Goal: Transaction & Acquisition: Obtain resource

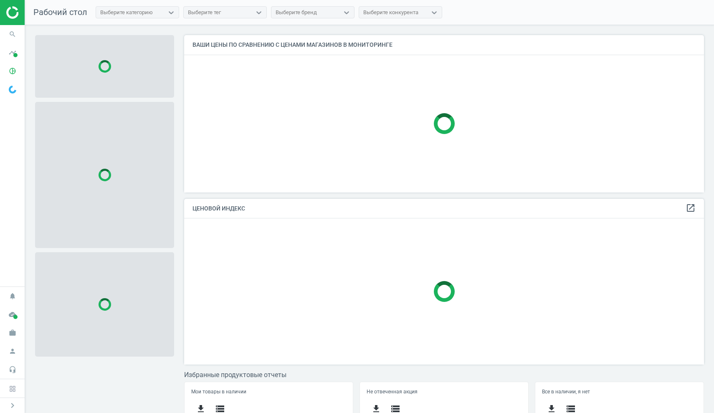
scroll to position [169, 526]
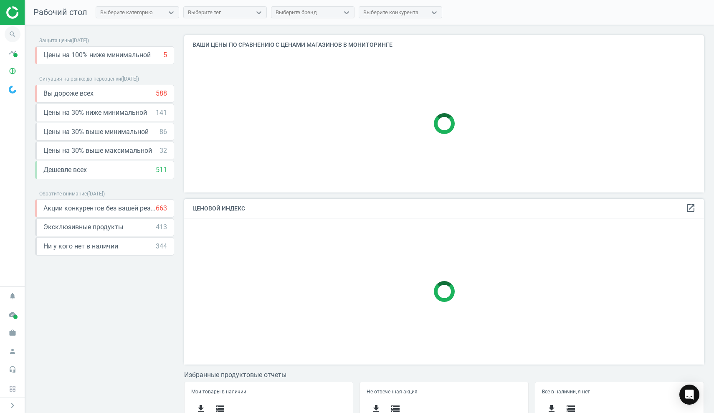
click at [15, 36] on icon "search" at bounding box center [13, 34] width 16 height 16
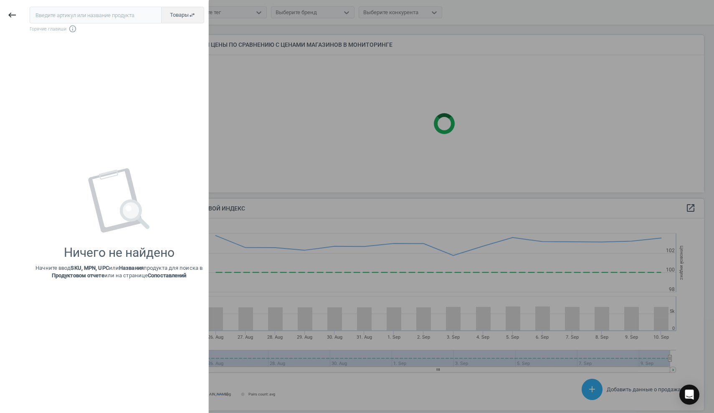
scroll to position [205, 526]
click at [16, 16] on icon "keyboard_backspace" at bounding box center [12, 15] width 10 height 10
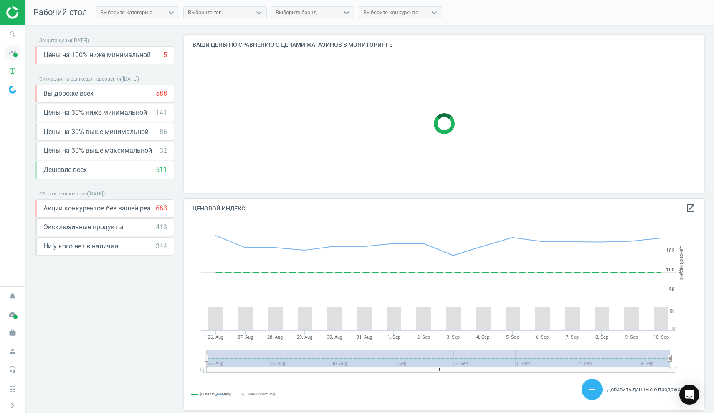
click at [14, 53] on span at bounding box center [15, 55] width 4 height 4
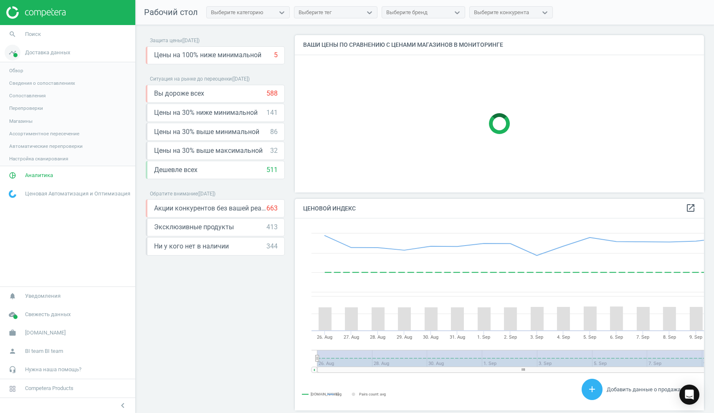
scroll to position [4, 4]
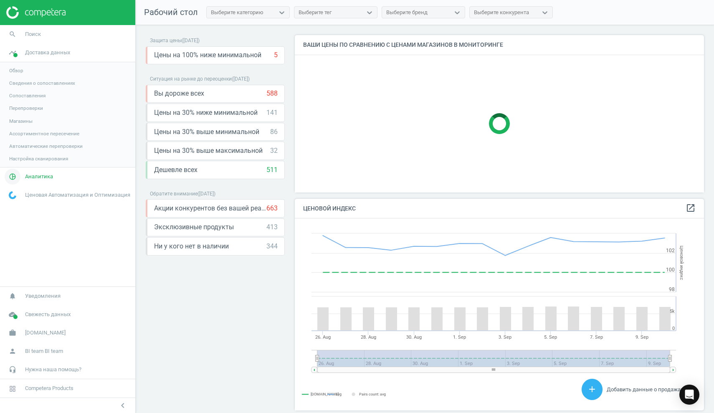
click at [45, 180] on link "pie_chart_outlined Аналитика" at bounding box center [67, 176] width 135 height 18
click at [22, 88] on span "Обзор" at bounding box center [16, 89] width 14 height 7
click at [23, 100] on span "Товары" at bounding box center [18, 101] width 18 height 7
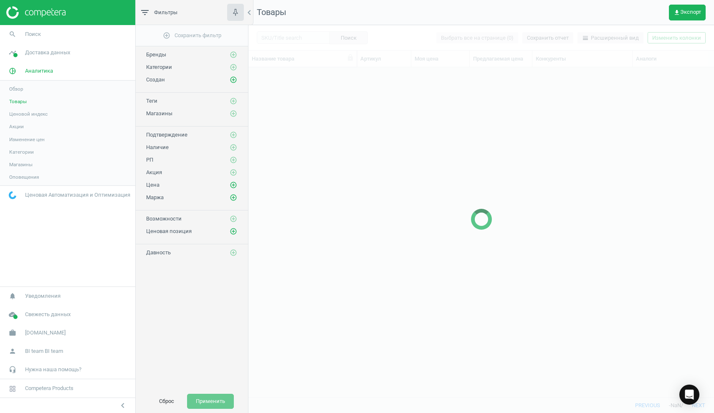
scroll to position [318, 459]
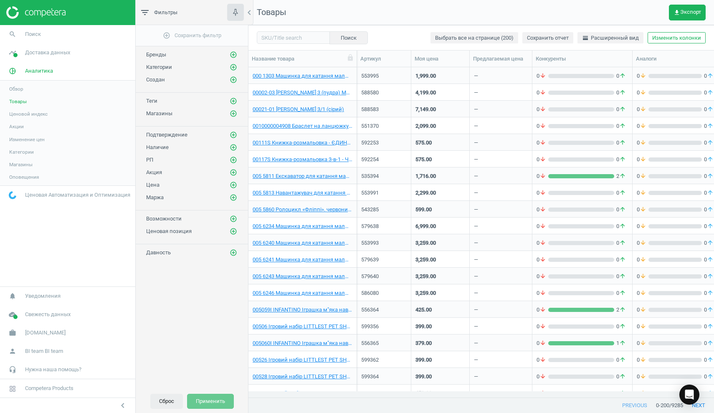
click at [161, 399] on button "Сброс" at bounding box center [166, 401] width 33 height 15
click at [23, 91] on span "Обзор" at bounding box center [16, 89] width 14 height 7
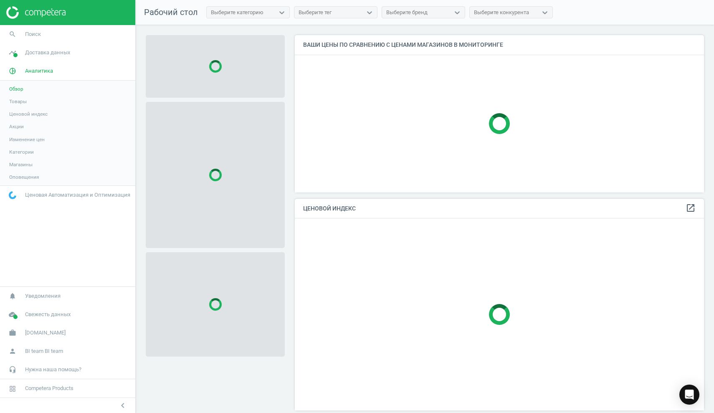
scroll to position [205, 416]
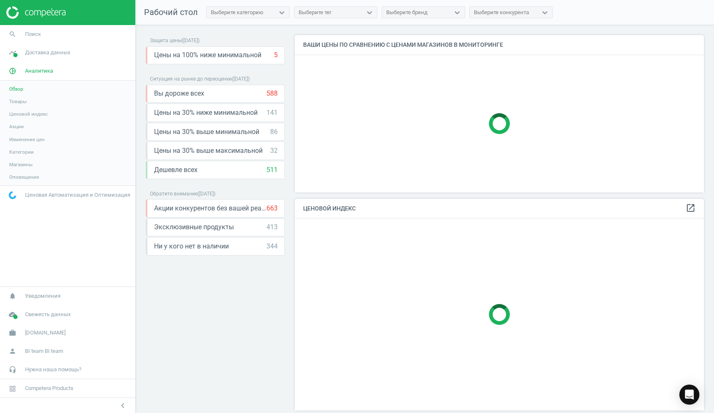
click at [27, 102] on span "Товары" at bounding box center [18, 101] width 18 height 7
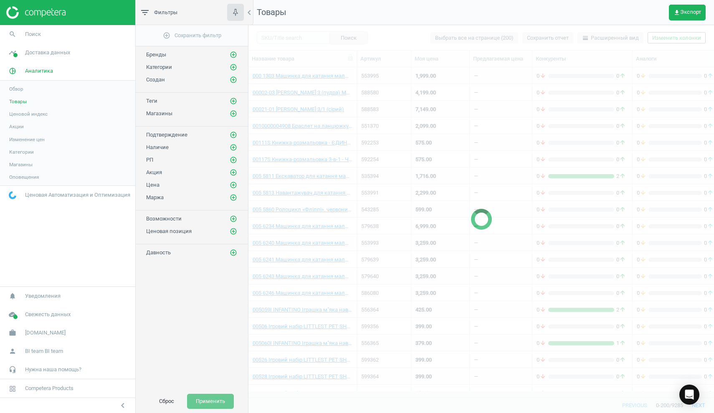
scroll to position [318, 459]
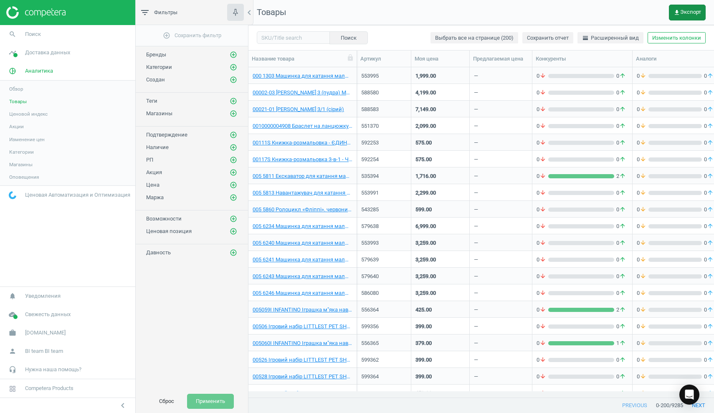
click at [676, 10] on icon "get_app" at bounding box center [676, 12] width 7 height 7
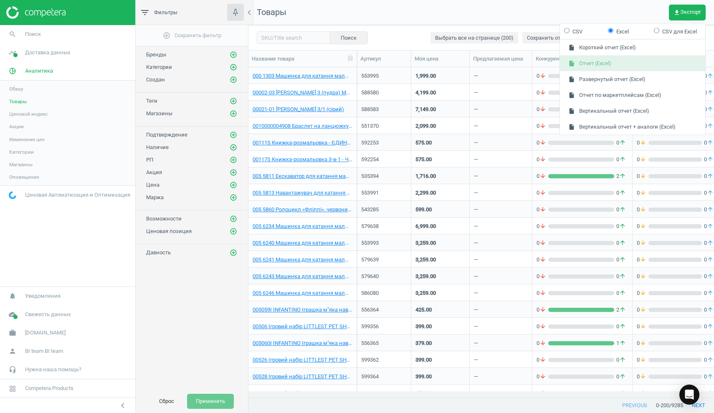
click at [611, 60] on button "insert_drive_file Отчет (Excel)" at bounding box center [632, 64] width 145 height 16
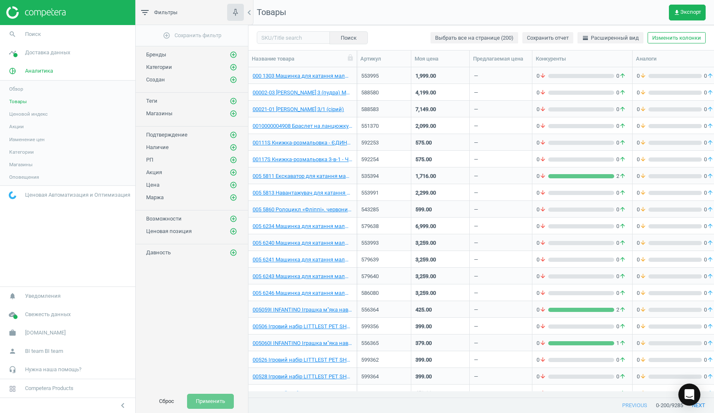
click at [695, 394] on div "Open Intercom Messenger" at bounding box center [689, 395] width 22 height 22
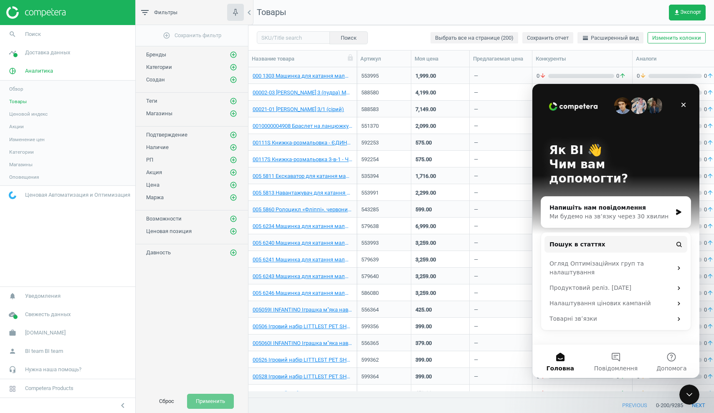
scroll to position [0, 0]
click at [585, 212] on div "Ми будемо на зв’язку через 30 хвилин" at bounding box center [610, 216] width 122 height 9
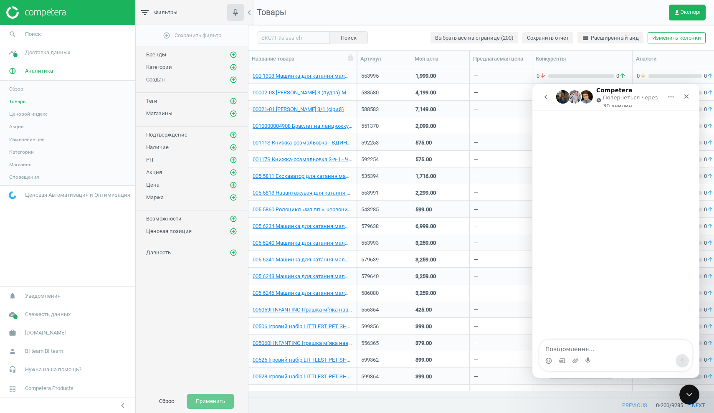
click at [545, 98] on icon "go back" at bounding box center [545, 96] width 7 height 7
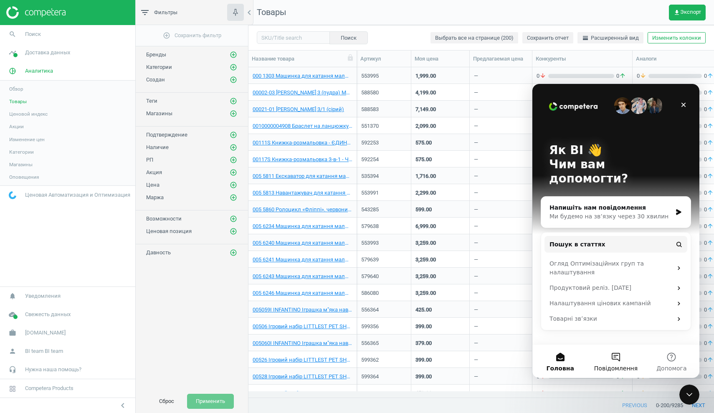
click at [617, 358] on button "Повідомлення" at bounding box center [616, 360] width 56 height 33
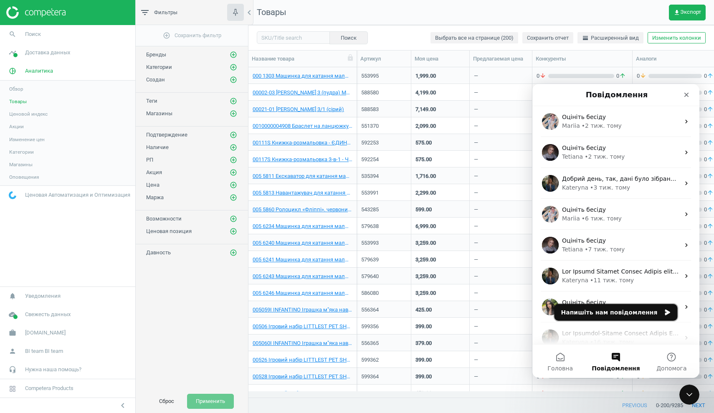
click at [602, 313] on button "Напишіть нам повідомлення" at bounding box center [615, 312] width 123 height 17
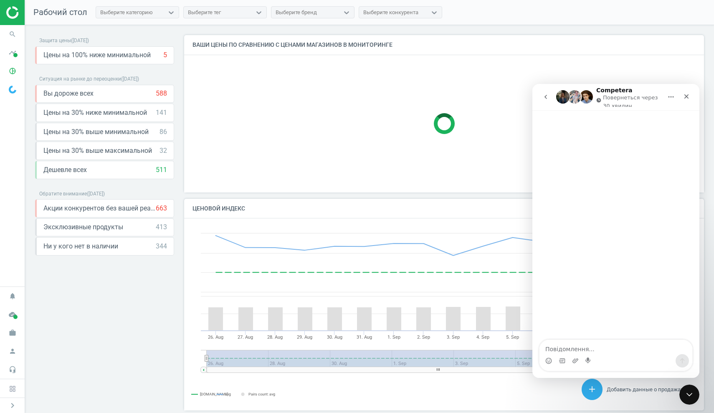
scroll to position [205, 526]
click at [562, 349] on textarea "Повідомлення..." at bounding box center [615, 347] width 153 height 14
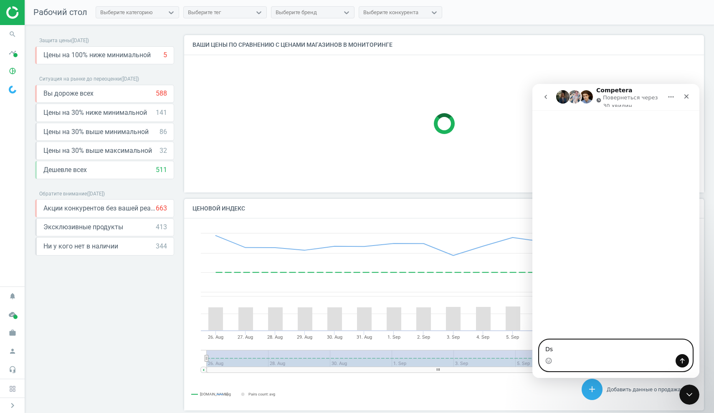
type textarea "D"
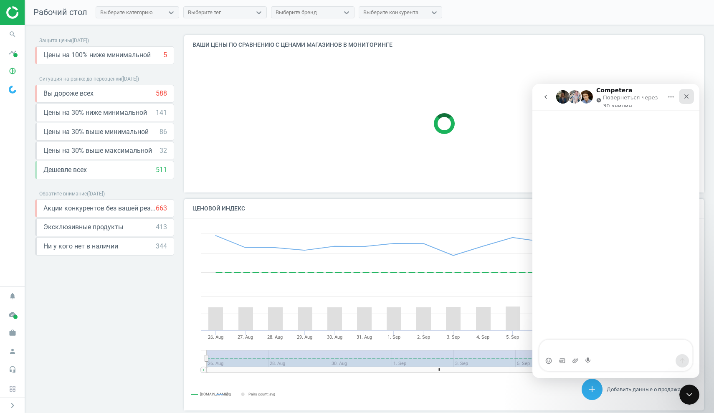
click at [689, 98] on icon "Закрити" at bounding box center [686, 96] width 7 height 7
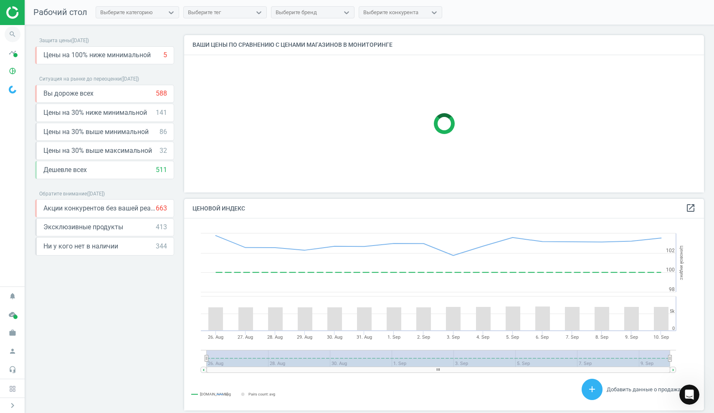
click at [13, 39] on icon "search" at bounding box center [13, 34] width 16 height 16
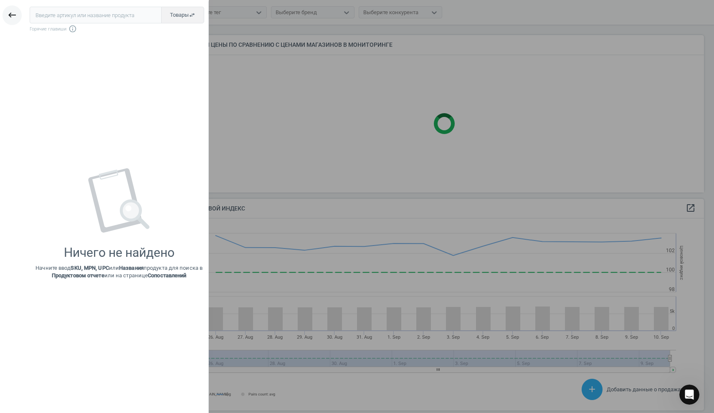
click at [13, 16] on icon "keyboard_backspace" at bounding box center [12, 15] width 10 height 10
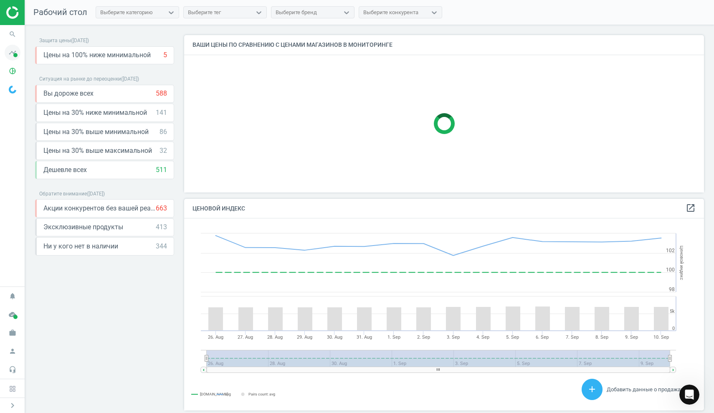
click at [15, 55] on span at bounding box center [15, 55] width 4 height 4
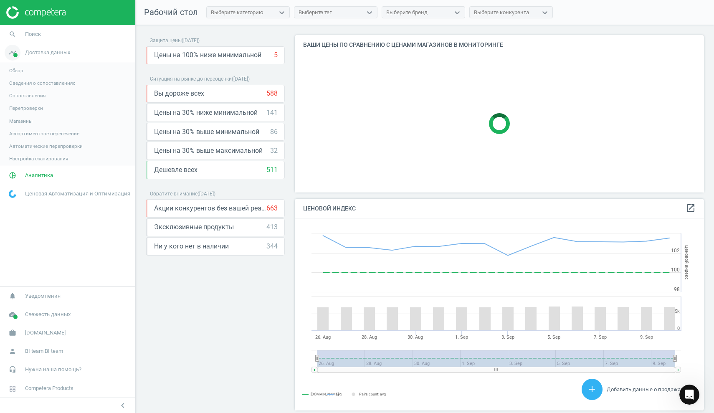
scroll to position [4, 4]
click at [29, 179] on span "Аналитика" at bounding box center [39, 177] width 28 height 8
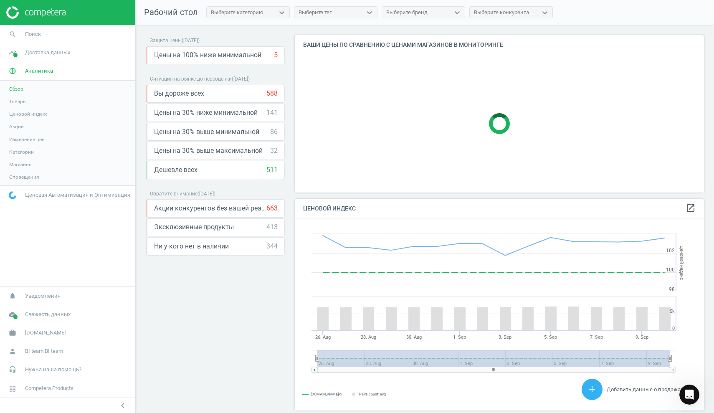
click at [20, 100] on span "Товары" at bounding box center [18, 101] width 18 height 7
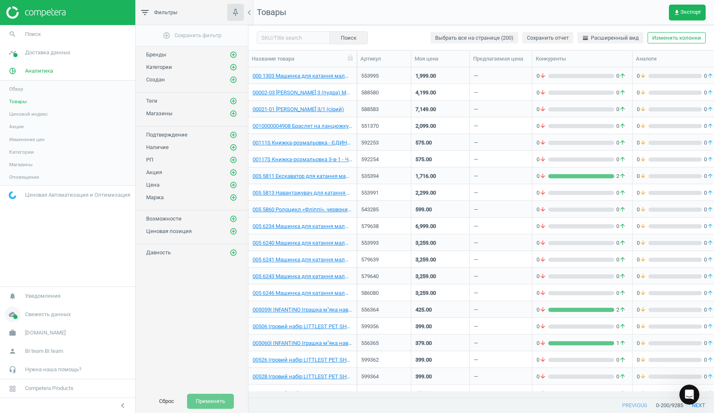
click at [50, 314] on span "Свежесть данных" at bounding box center [47, 314] width 45 height 8
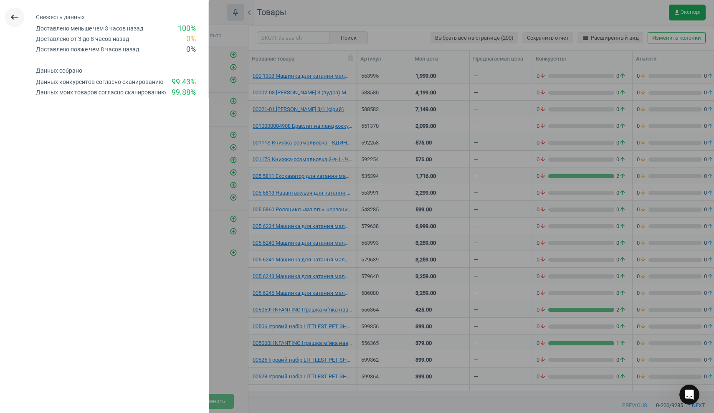
click at [11, 15] on icon "keyboard_backspace" at bounding box center [15, 17] width 10 height 10
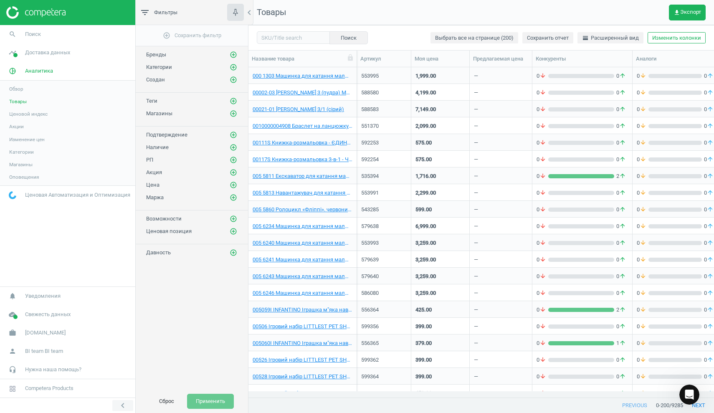
click at [122, 406] on icon "chevron_left" at bounding box center [123, 405] width 10 height 10
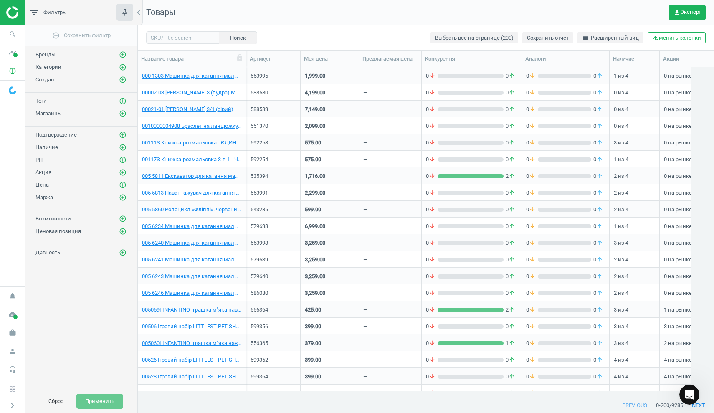
scroll to position [7, 7]
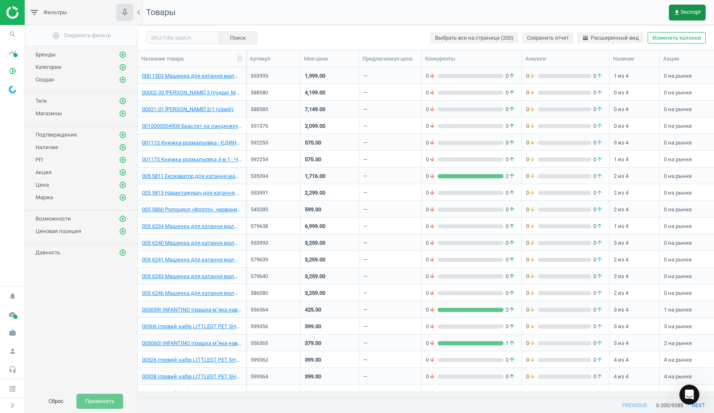
click at [681, 16] on button "get_app Экспорт" at bounding box center [687, 13] width 37 height 16
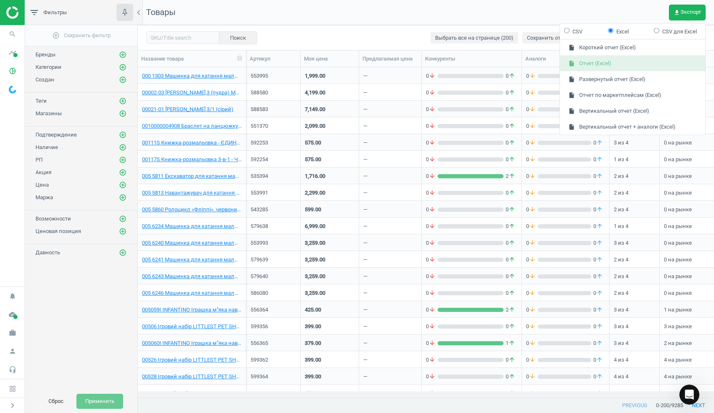
click at [600, 63] on button "insert_drive_file Отчет (Excel)" at bounding box center [632, 64] width 145 height 16
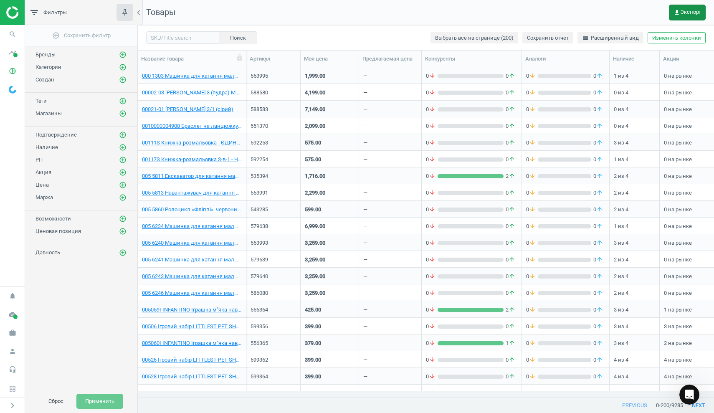
click at [682, 10] on span "get_app Экспорт" at bounding box center [687, 12] width 28 height 7
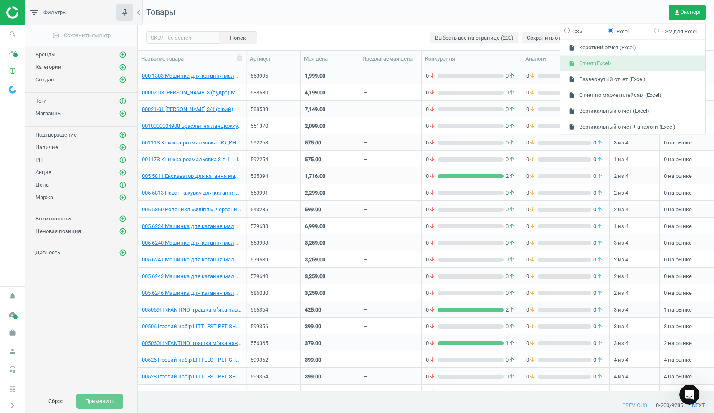
click at [623, 61] on button "insert_drive_file Отчет (Excel)" at bounding box center [632, 64] width 145 height 16
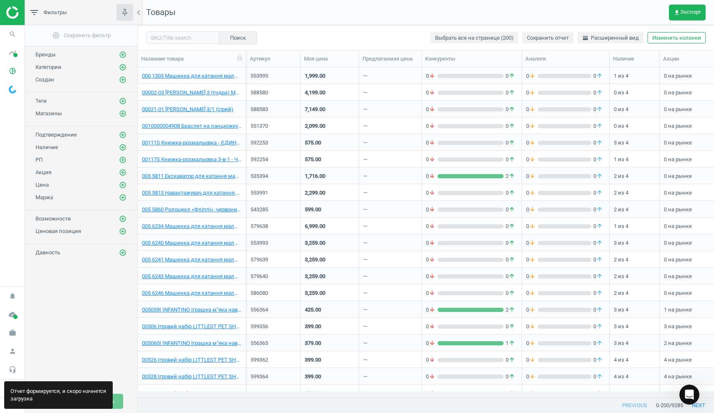
click at [38, 400] on div "Отчет формируется, и скоро начнется загрузка" at bounding box center [58, 395] width 109 height 28
